Goal: Check status: Check status

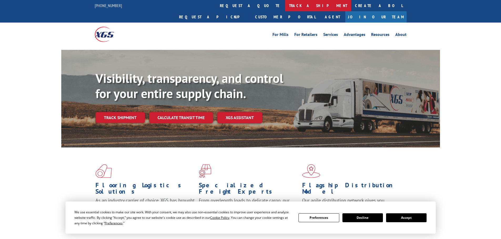
click at [285, 6] on link "track a shipment" at bounding box center [318, 5] width 66 height 11
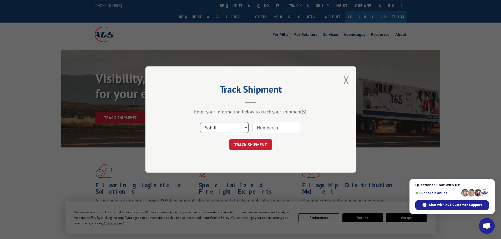
drag, startPoint x: 222, startPoint y: 128, endPoint x: 222, endPoint y: 133, distance: 5.3
click at [222, 128] on select "Select category... Probill BOL PO" at bounding box center [224, 127] width 48 height 11
select select "po"
click at [200, 122] on select "Select category... Probill BOL PO" at bounding box center [224, 127] width 48 height 11
click at [281, 129] on input at bounding box center [276, 127] width 48 height 11
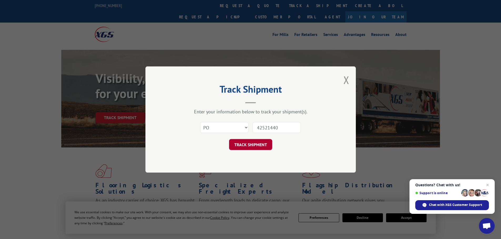
type input "42521440"
click at [248, 147] on button "TRACK SHIPMENT" at bounding box center [250, 144] width 43 height 11
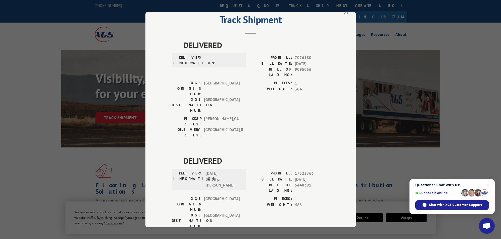
scroll to position [32, 0]
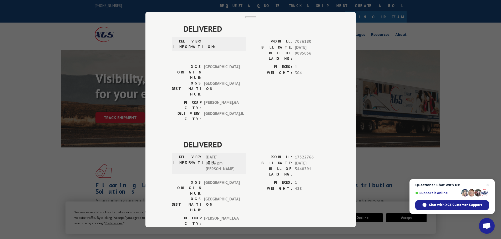
click at [299, 155] on span "17522766" at bounding box center [312, 158] width 35 height 6
copy span "17522766"
